Goal: Task Accomplishment & Management: Manage account settings

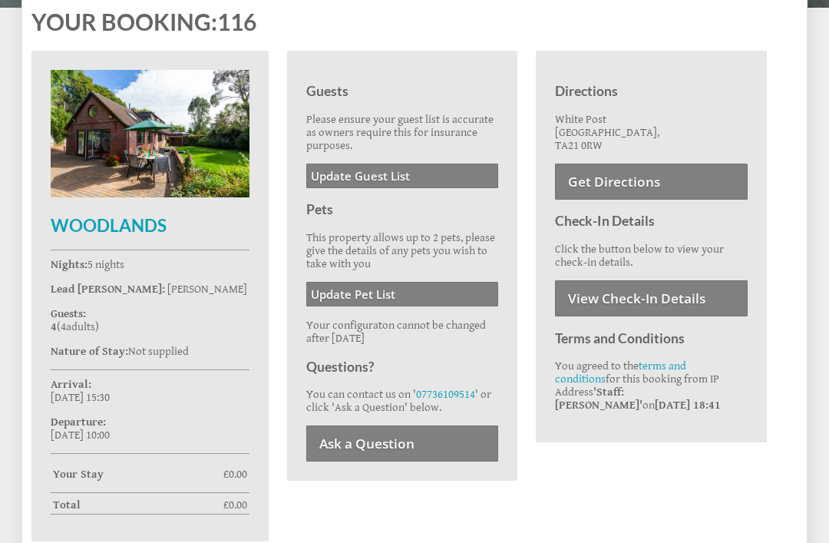
scroll to position [535, 0]
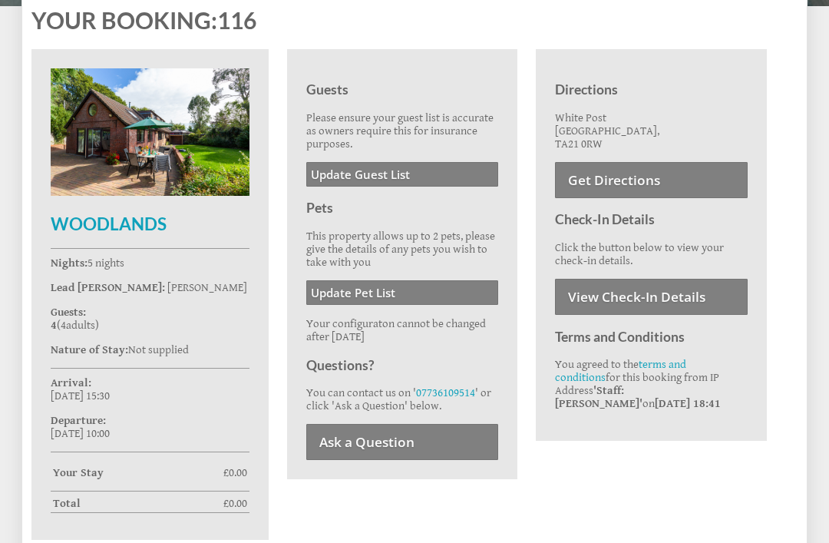
click at [405, 175] on link "Update Guest List" at bounding box center [402, 175] width 193 height 25
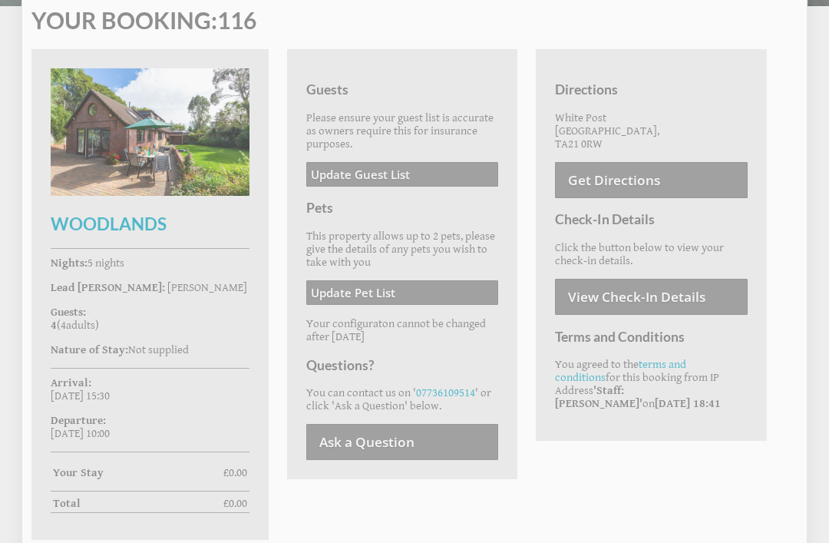
scroll to position [580, 0]
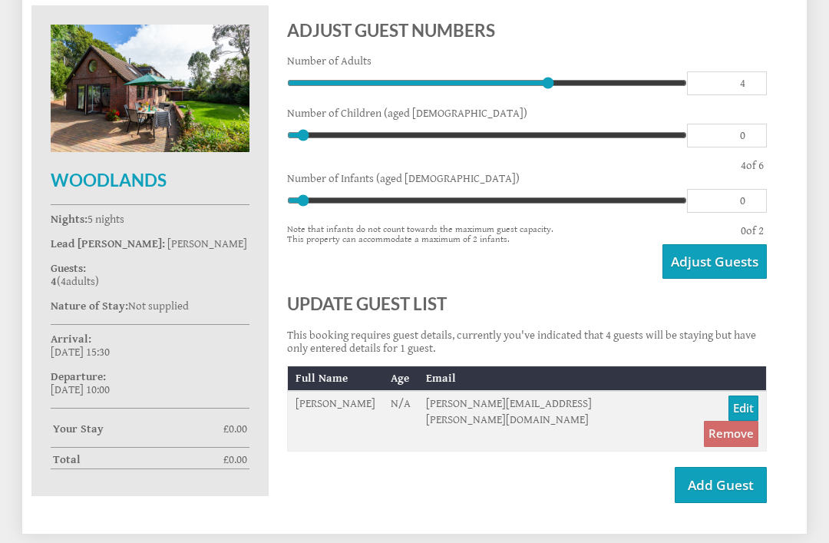
click at [721, 477] on link "Add Guest" at bounding box center [721, 485] width 92 height 36
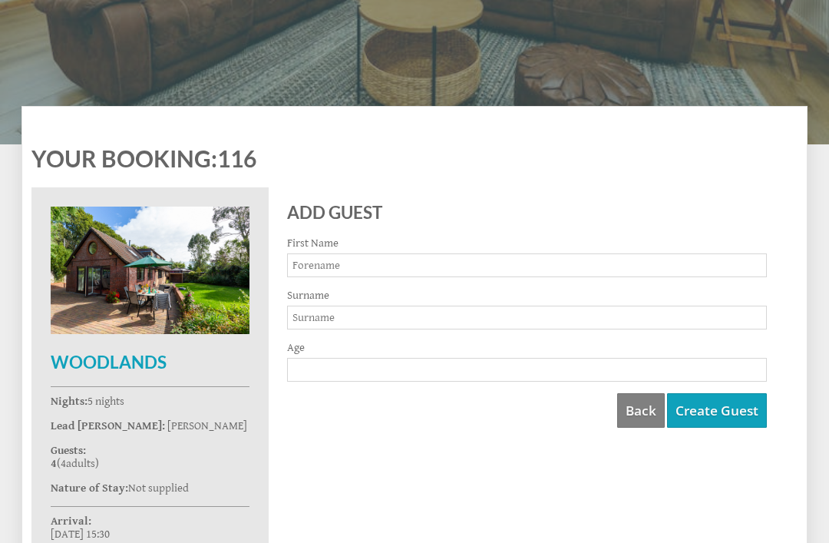
click at [372, 266] on input "First Name" at bounding box center [527, 265] width 480 height 24
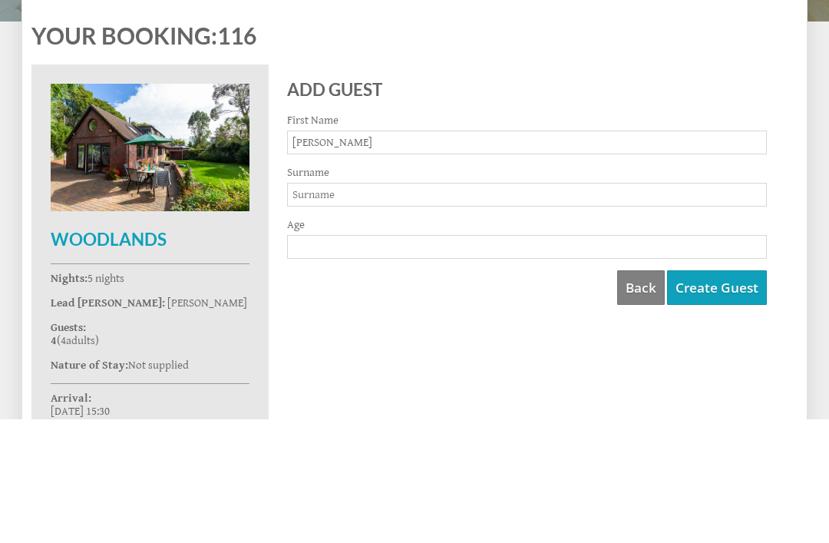
type input "Linda"
click at [343, 306] on input "Surname" at bounding box center [527, 318] width 480 height 24
type input "Slawinska"
click at [331, 359] on input "Age" at bounding box center [527, 371] width 480 height 24
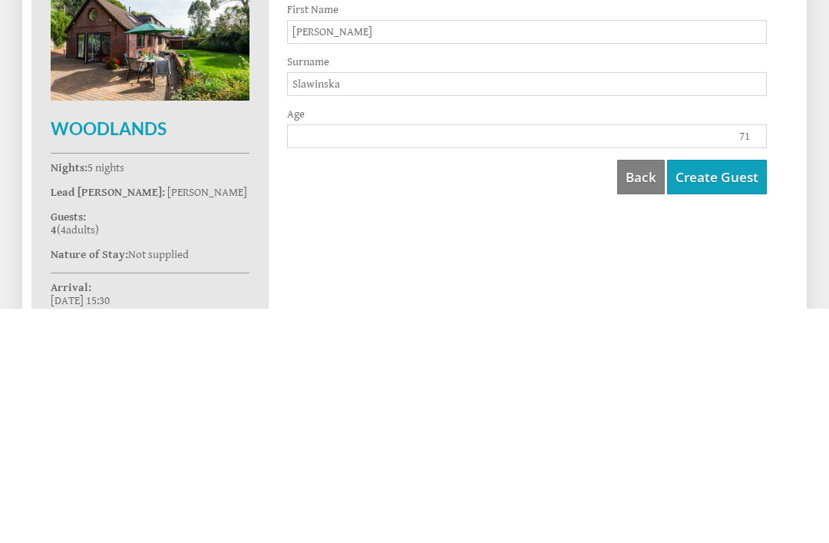
type input "71"
click at [716, 394] on button "Create Guest" at bounding box center [717, 411] width 100 height 35
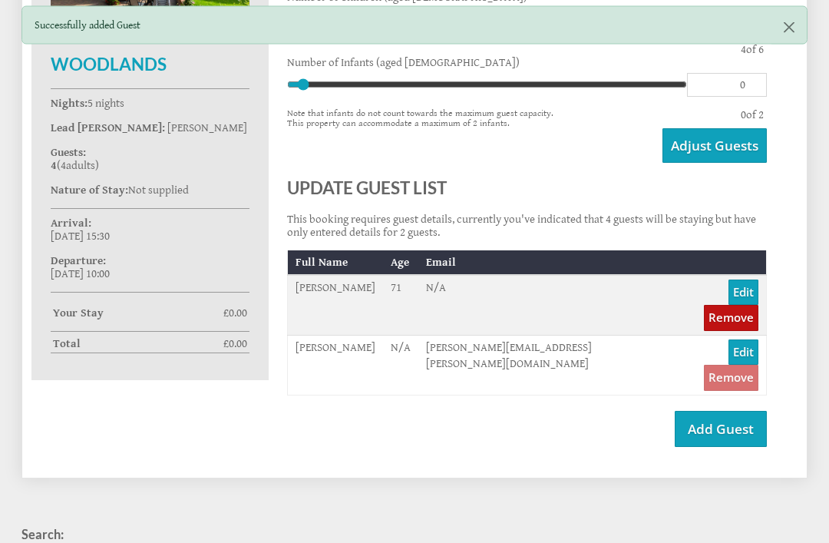
scroll to position [696, 0]
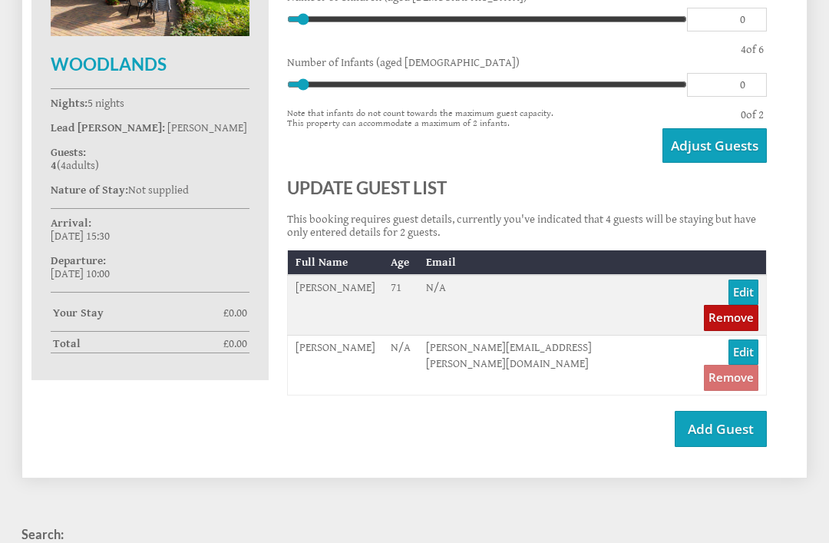
click at [716, 411] on link "Add Guest" at bounding box center [721, 429] width 92 height 36
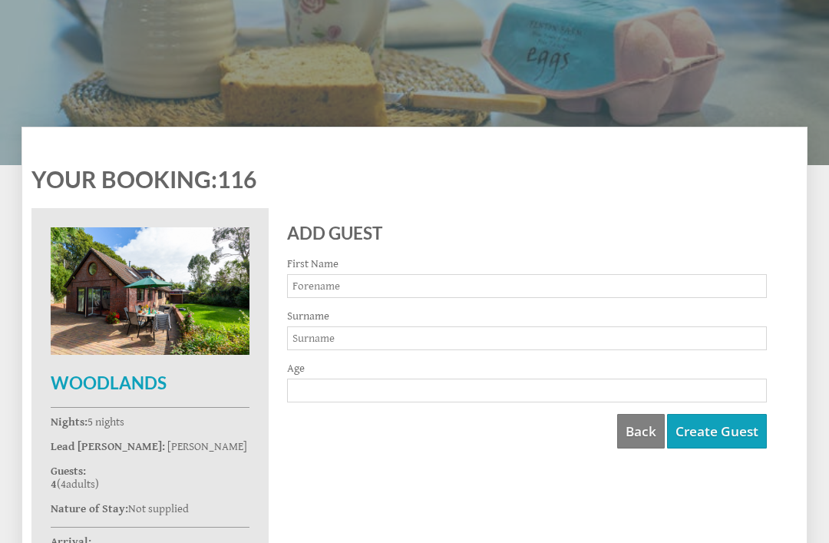
scroll to position [377, 0]
click at [351, 287] on input "First Name" at bounding box center [527, 286] width 480 height 24
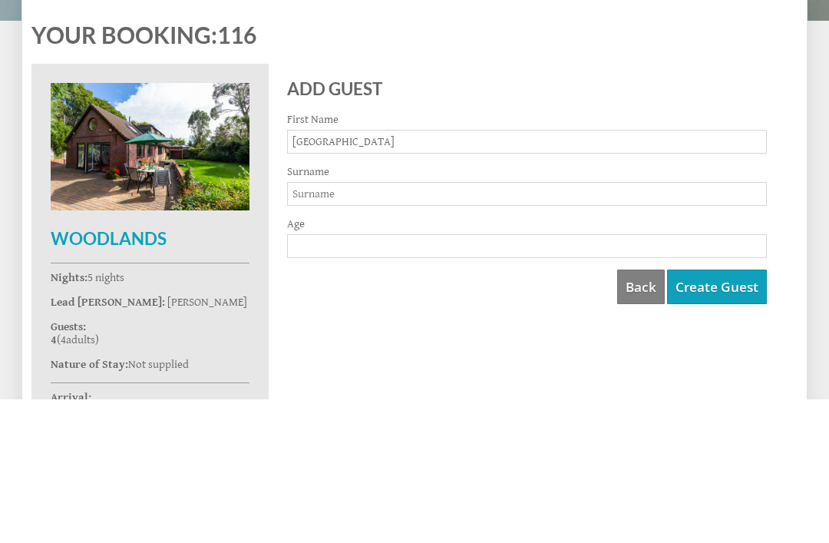
type input "Sydney"
click at [353, 326] on input "Surname" at bounding box center [527, 338] width 480 height 24
type input "East"
click at [341, 379] on input "Age" at bounding box center [527, 391] width 480 height 24
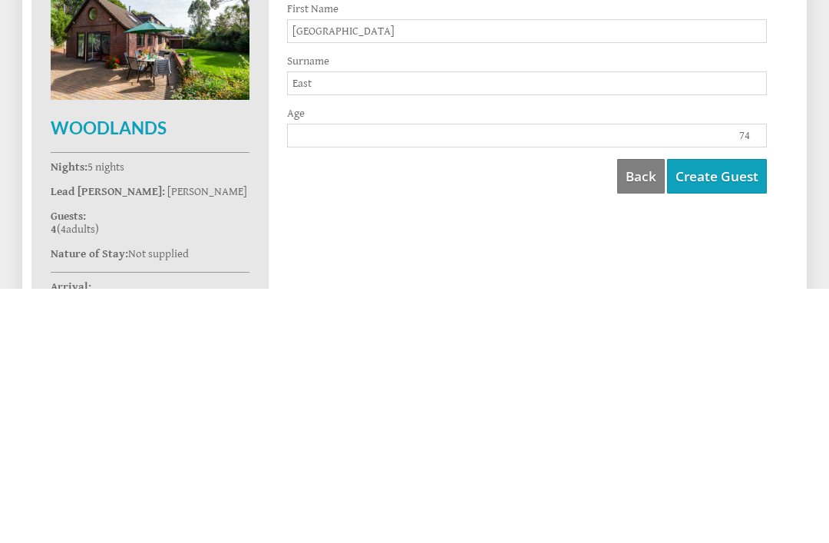
type input "74"
click at [716, 414] on button "Create Guest" at bounding box center [717, 431] width 100 height 35
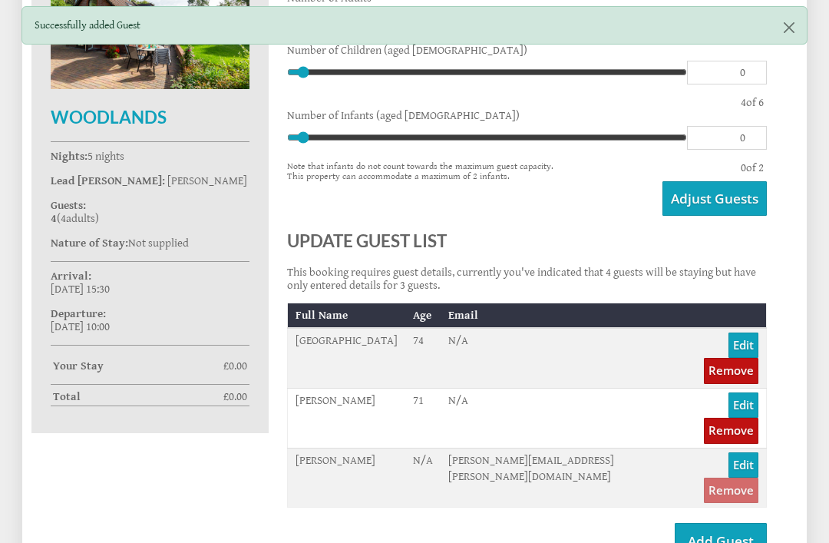
scroll to position [641, 0]
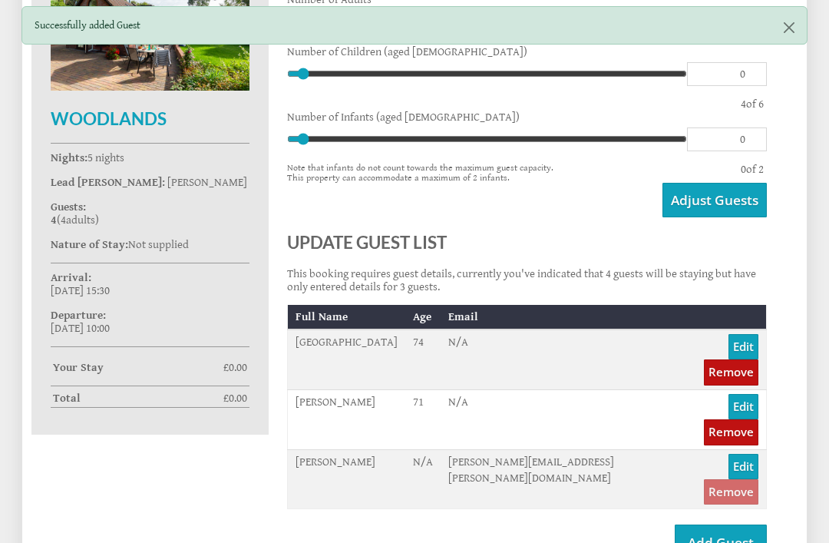
click at [721, 524] on link "Add Guest" at bounding box center [721, 542] width 92 height 36
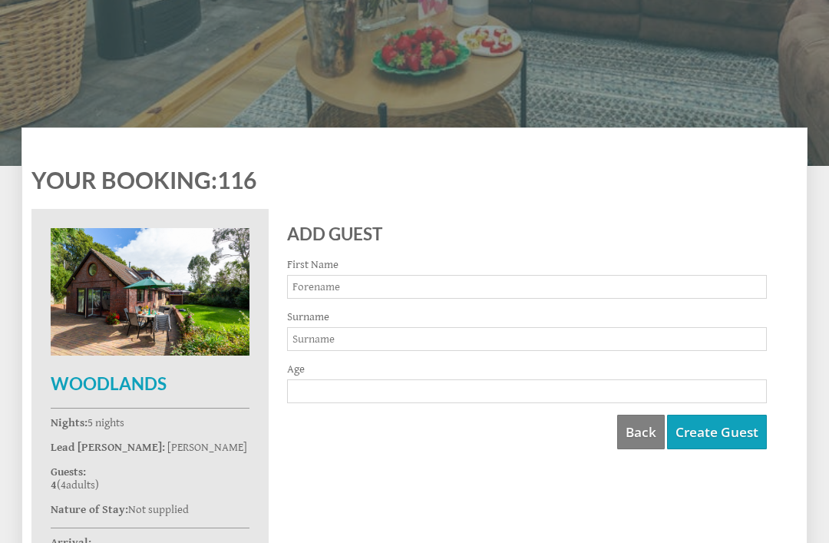
scroll to position [391, 0]
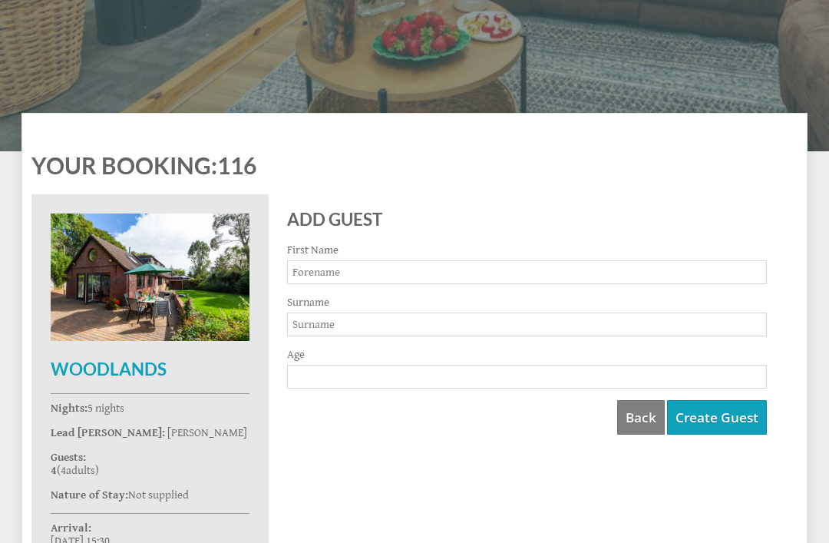
click at [385, 272] on input "First Name" at bounding box center [527, 272] width 480 height 24
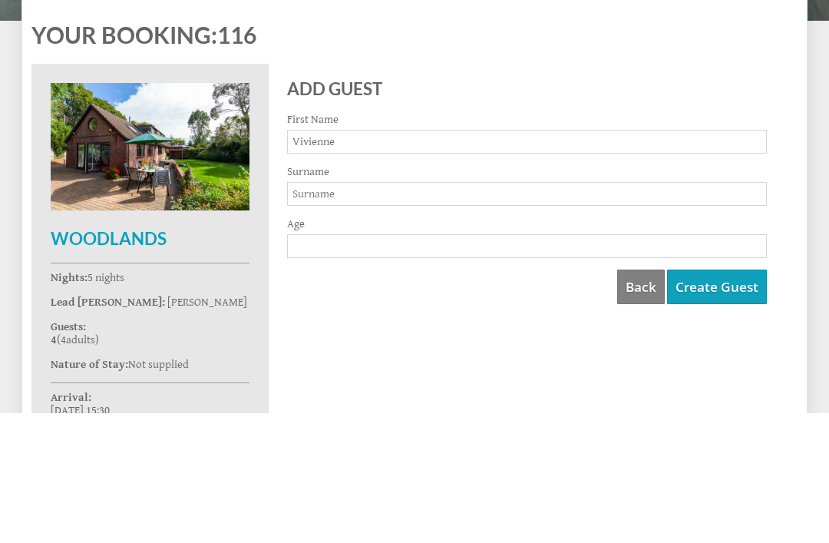
type input "Vivienne"
click at [349, 313] on input "Surname" at bounding box center [527, 325] width 480 height 24
type input "East"
click at [362, 365] on input "Age" at bounding box center [527, 377] width 480 height 24
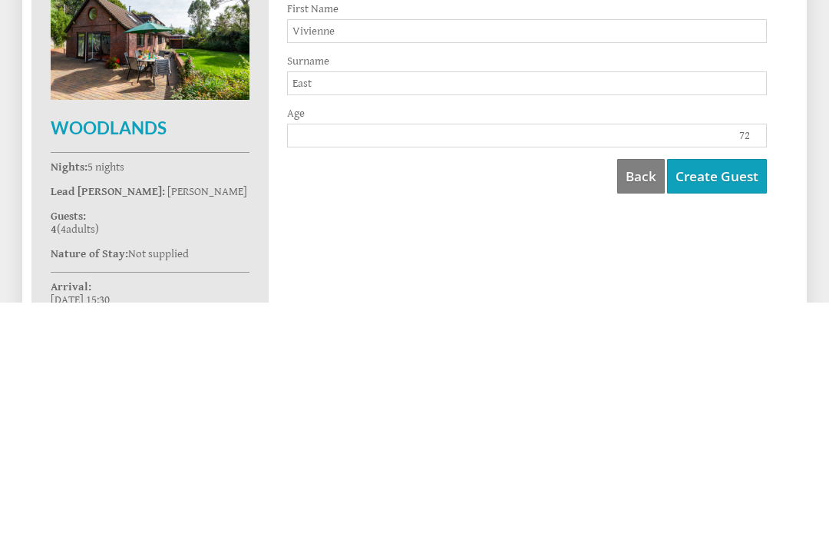
type input "72"
click at [716, 400] on button "Create Guest" at bounding box center [717, 417] width 100 height 35
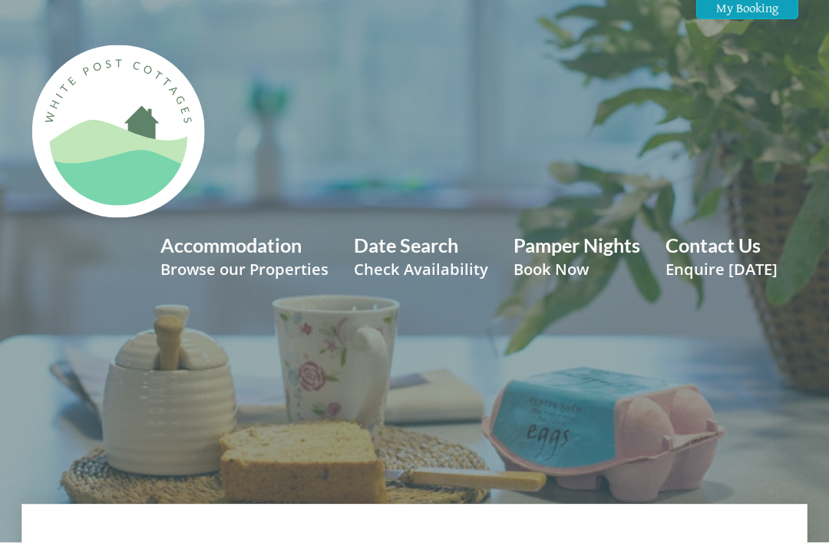
click at [256, 246] on link "Accommodation Browse our Properties" at bounding box center [244, 256] width 168 height 46
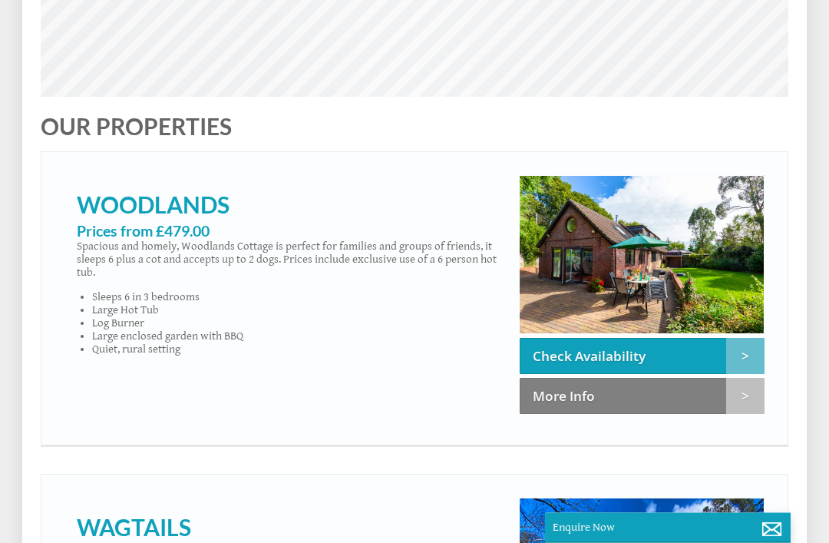
scroll to position [757, 0]
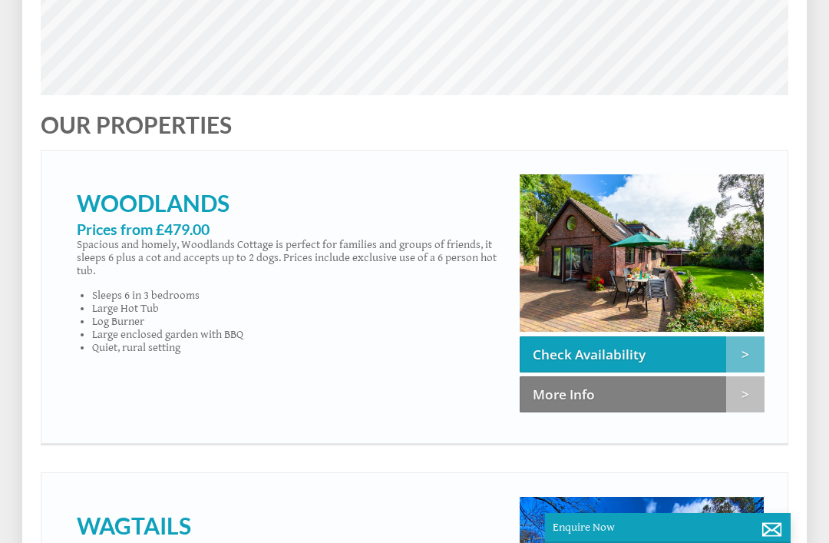
click at [577, 404] on link "More Info" at bounding box center [642, 394] width 245 height 36
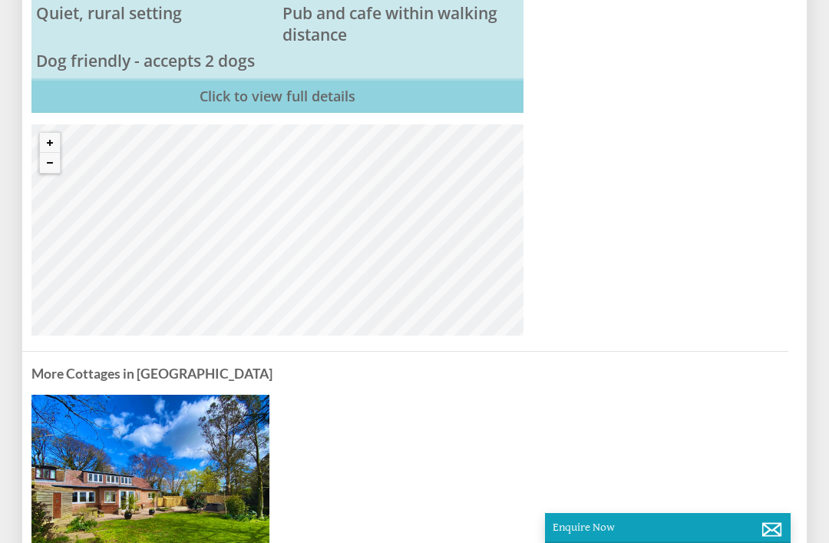
scroll to position [2435, 0]
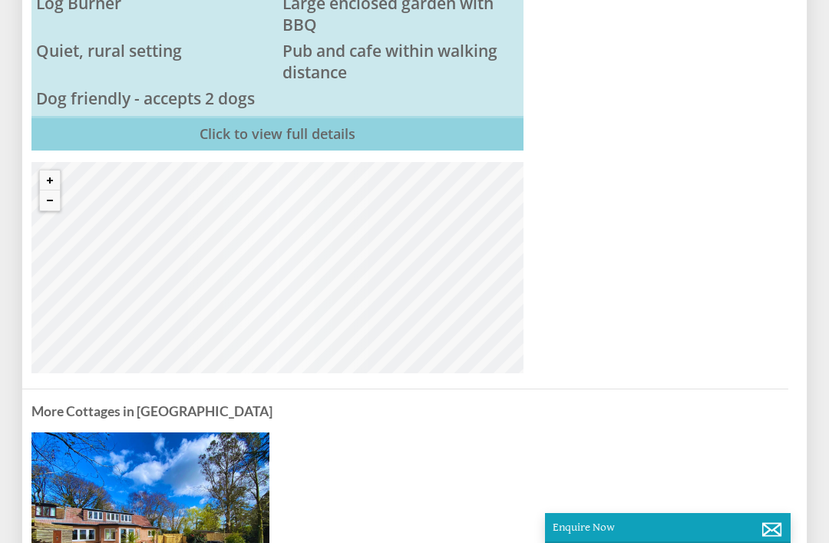
click at [268, 151] on link "Click to view full details" at bounding box center [277, 133] width 492 height 35
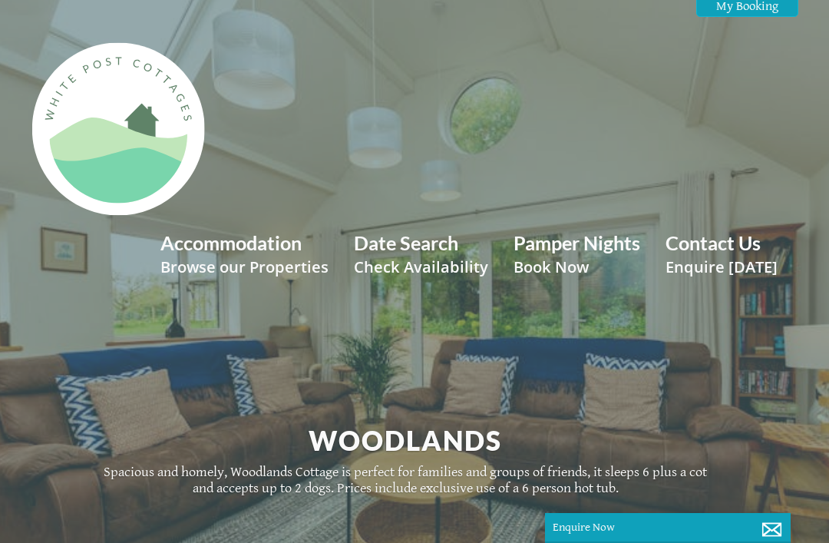
scroll to position [0, 0]
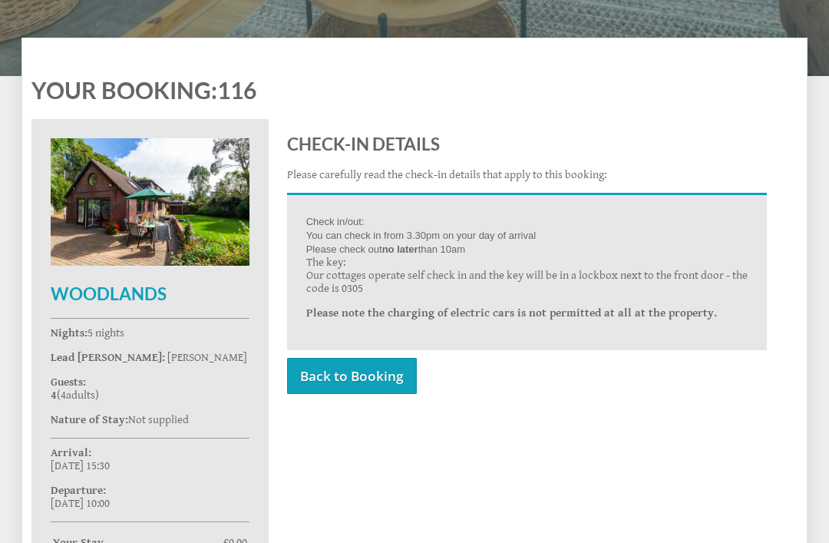
scroll to position [465, 0]
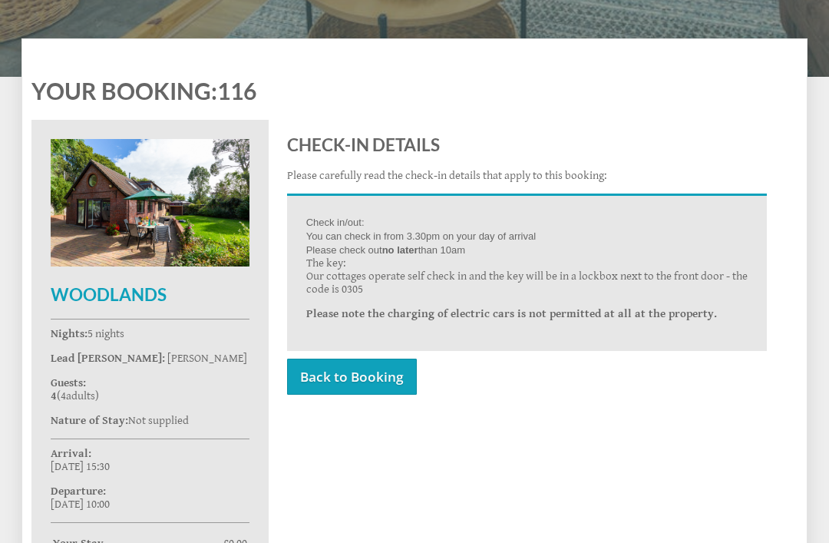
click at [369, 393] on link "Back to Booking" at bounding box center [352, 377] width 130 height 36
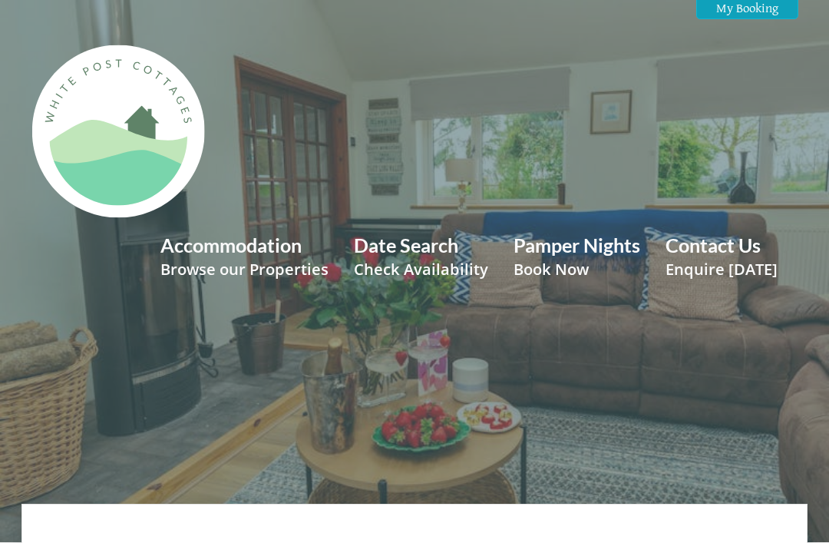
click at [746, 17] on link "My Booking" at bounding box center [747, 9] width 102 height 22
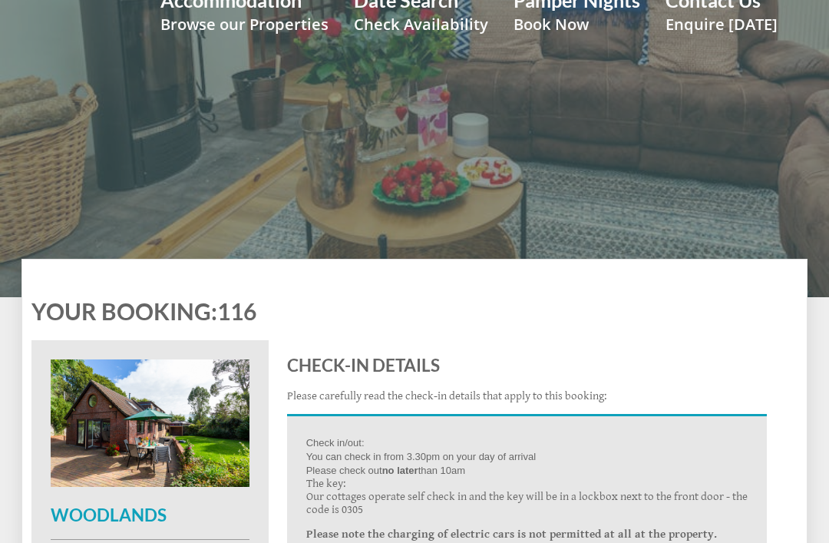
scroll to position [244, 0]
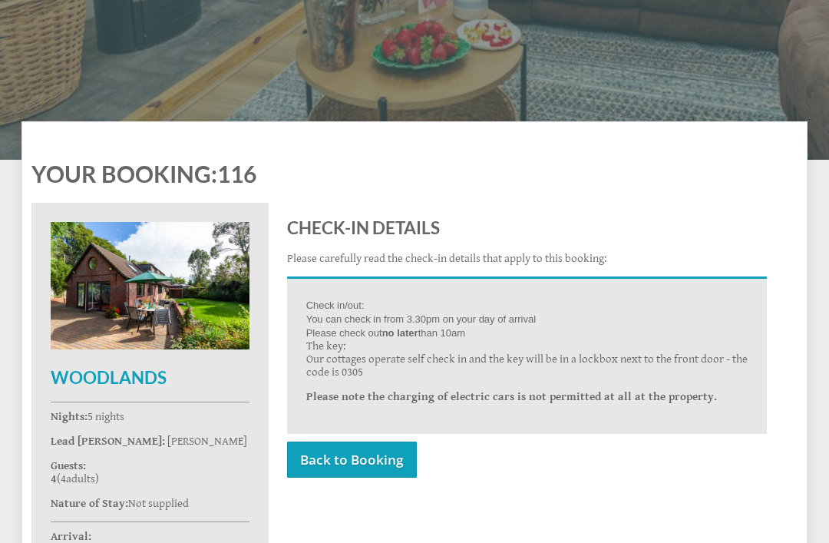
scroll to position [382, 0]
click at [366, 472] on link "Back to Booking" at bounding box center [352, 460] width 130 height 36
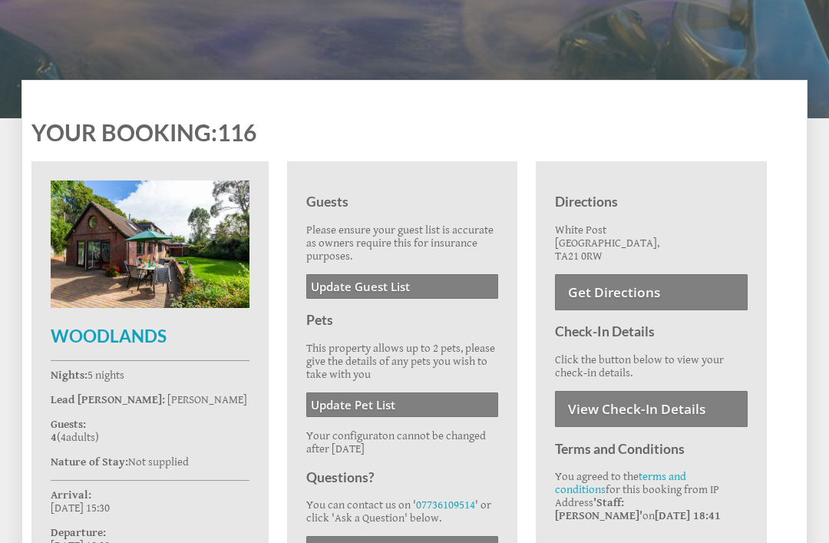
scroll to position [425, 0]
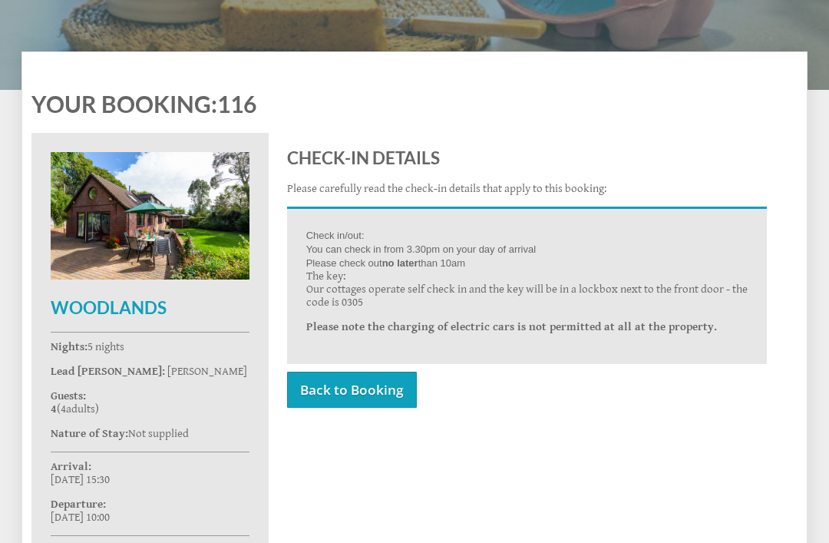
scroll to position [452, 0]
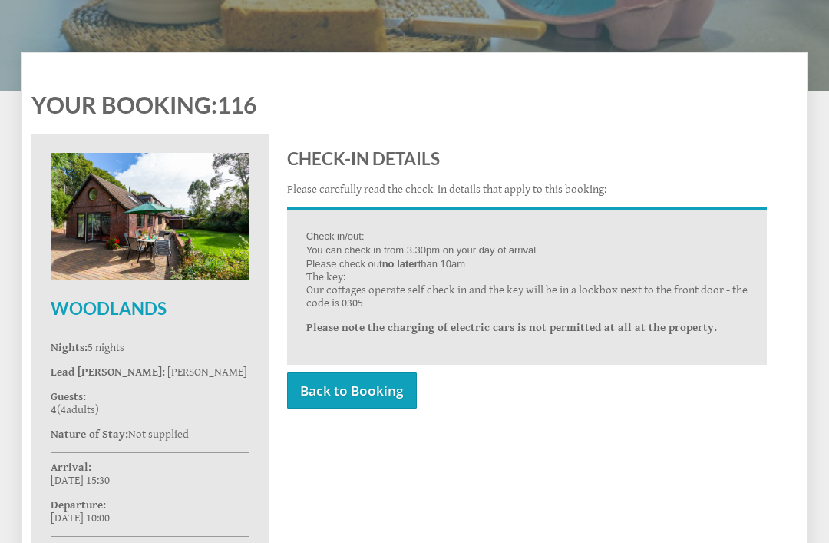
click at [392, 405] on link "Back to Booking" at bounding box center [352, 390] width 130 height 36
